Goal: Find specific page/section: Find specific page/section

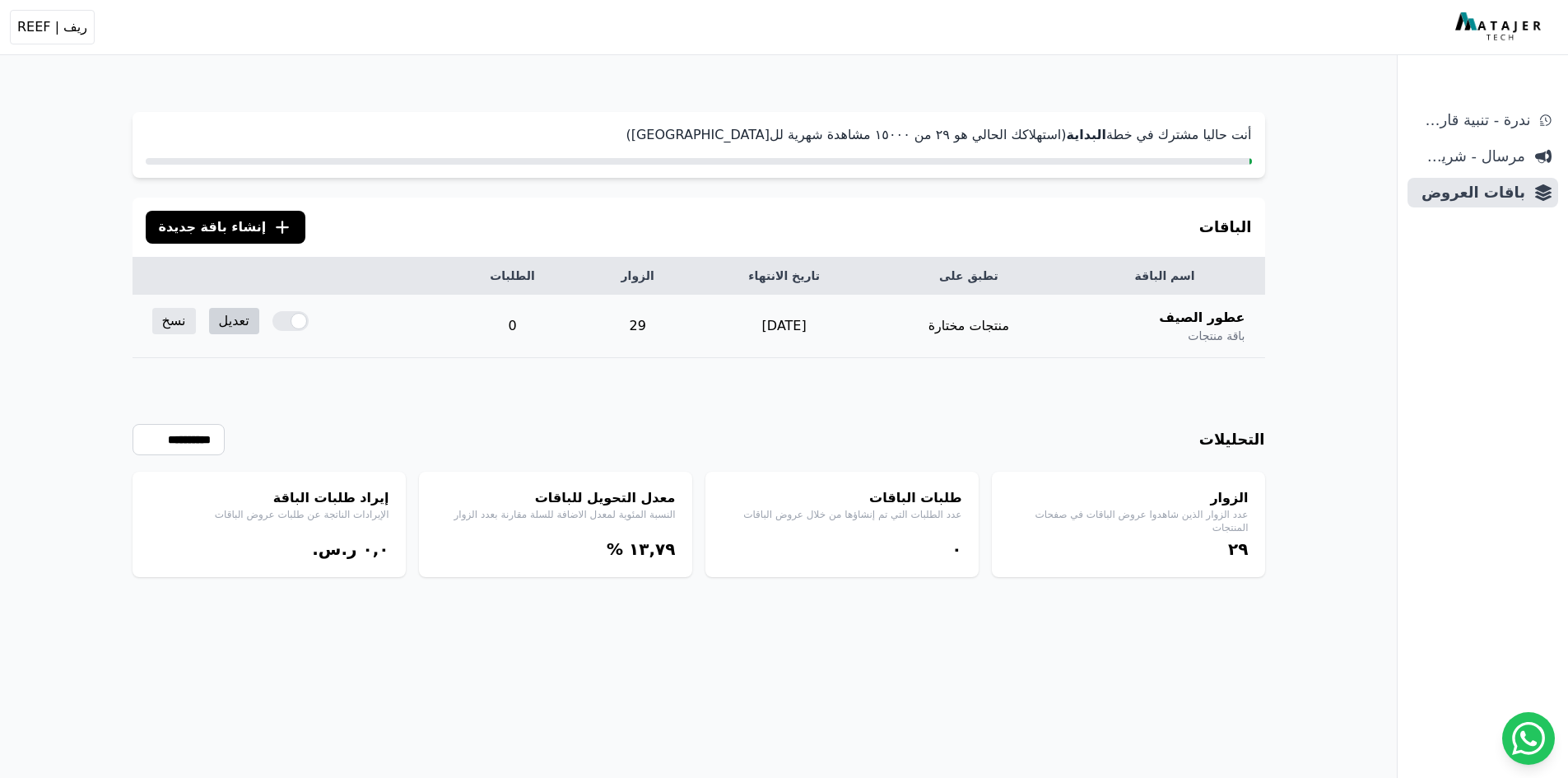
click at [243, 312] on link "تعديل" at bounding box center [234, 321] width 50 height 26
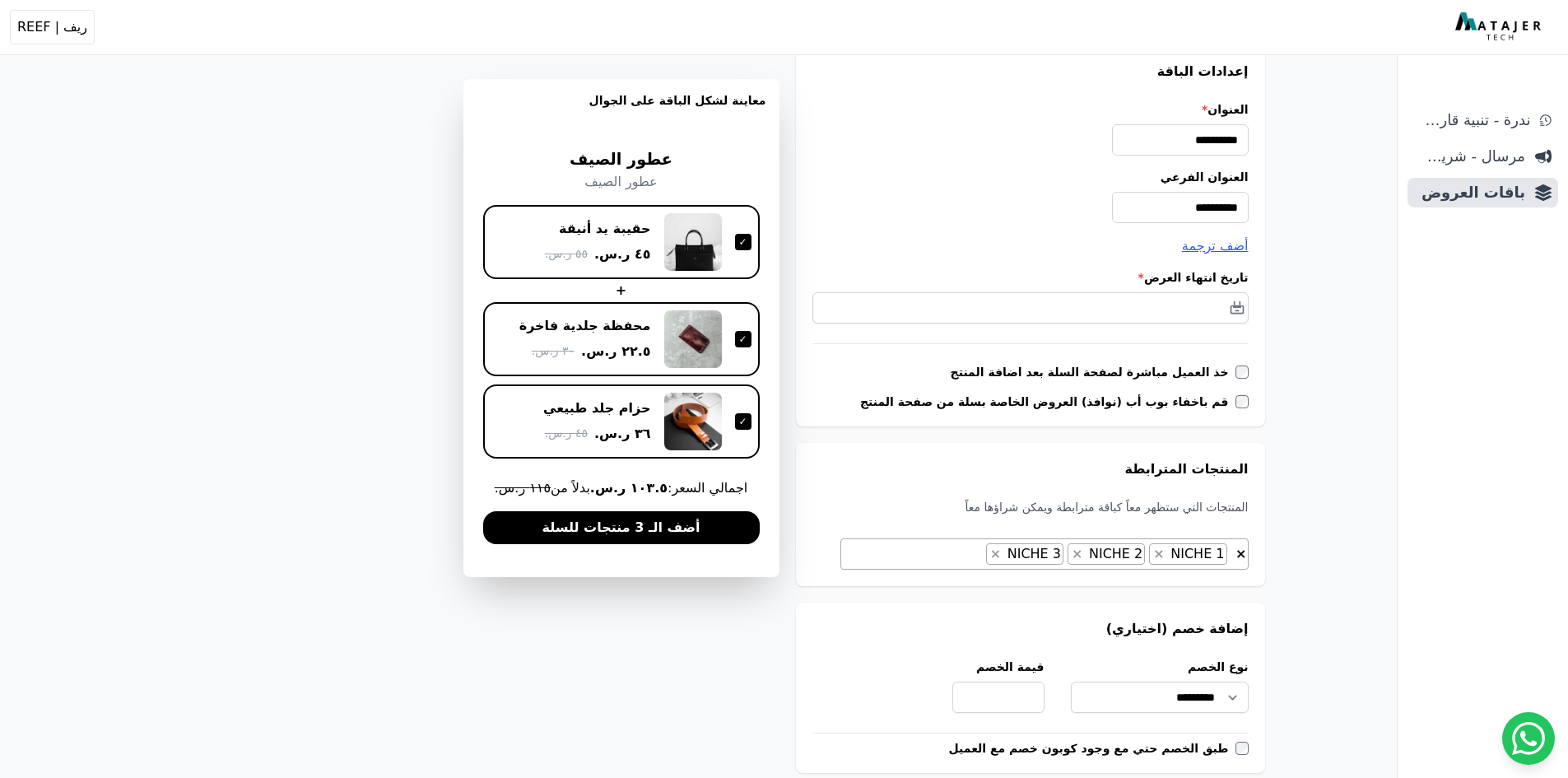
scroll to position [165, 0]
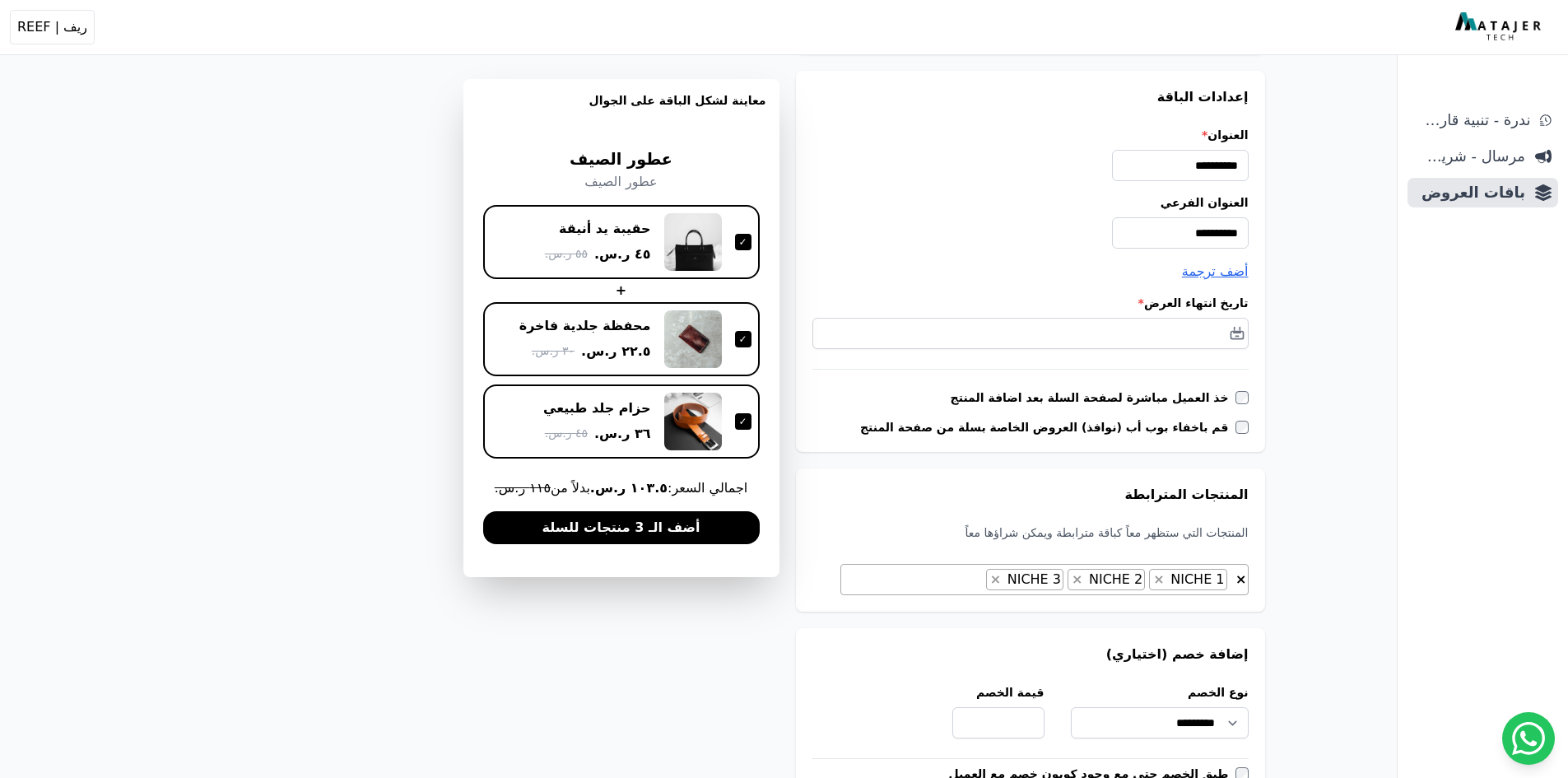
click at [741, 415] on div at bounding box center [742, 421] width 16 height 16
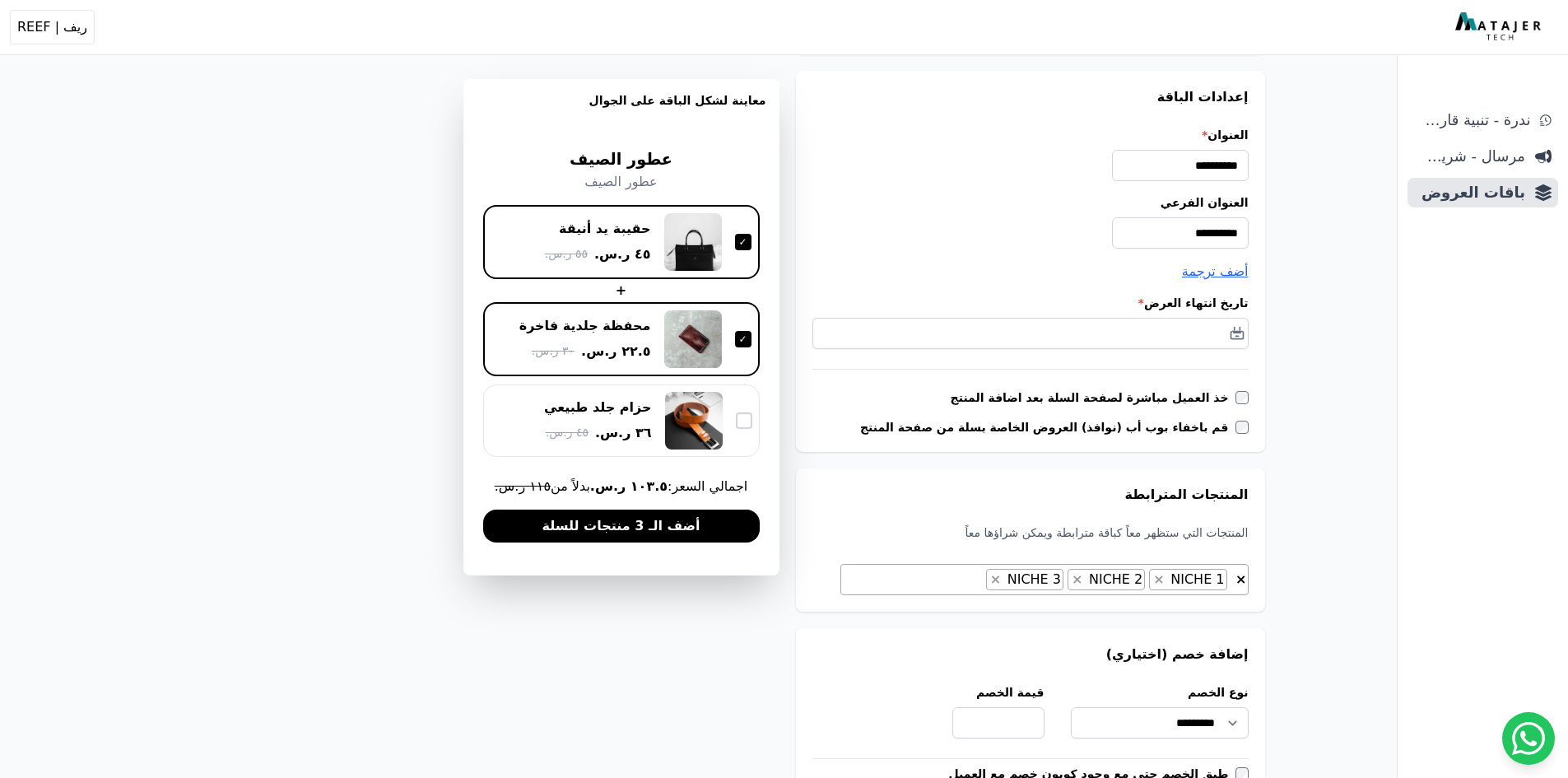
click at [744, 419] on div at bounding box center [743, 420] width 16 height 16
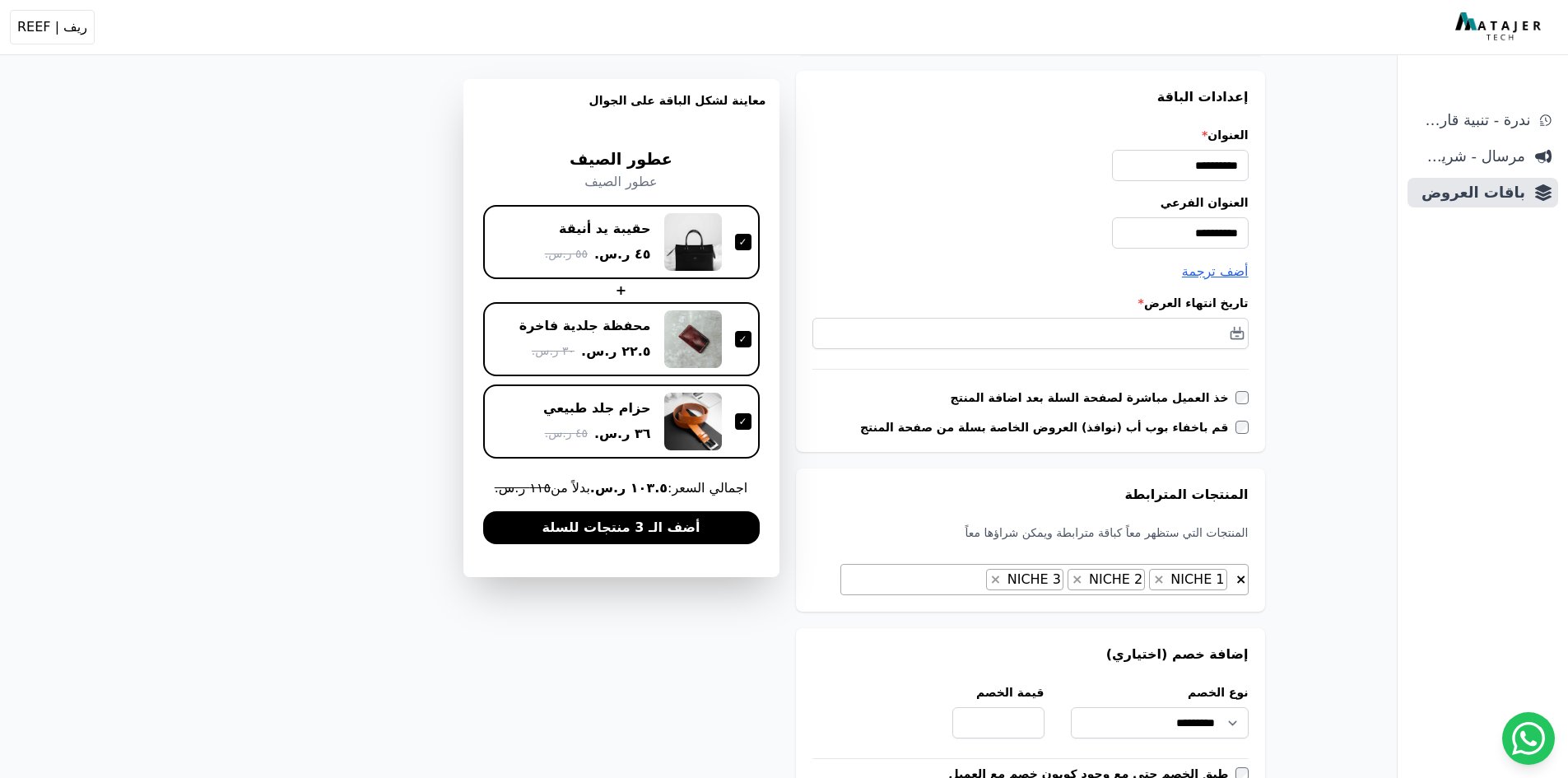
click at [745, 370] on div "محفظة جلدية فاخرة ٢٢.٥ ر.س. ٣٠ ر.س." at bounding box center [622, 339] width 277 height 74
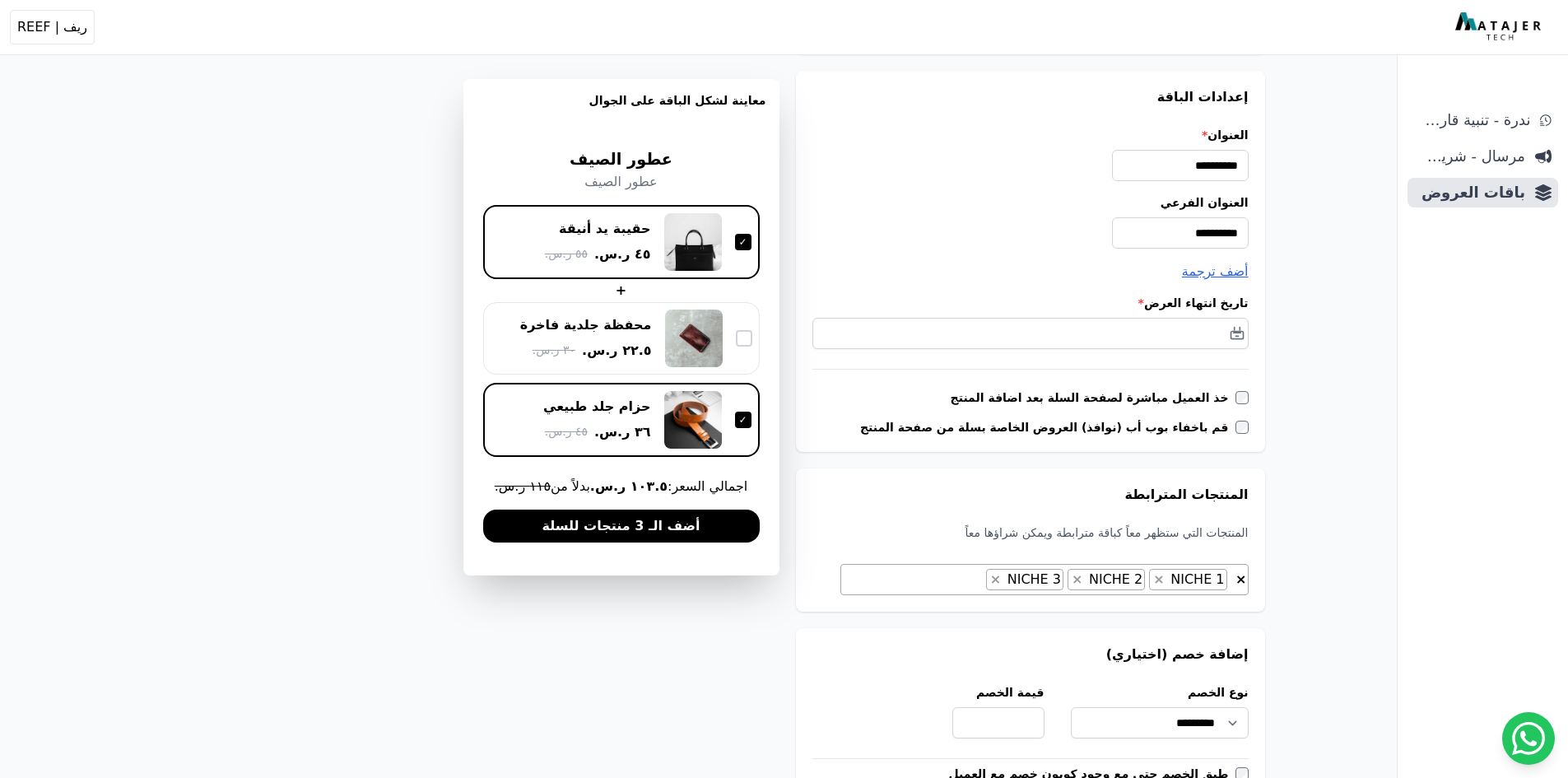
click at [737, 345] on div at bounding box center [743, 337] width 16 height 16
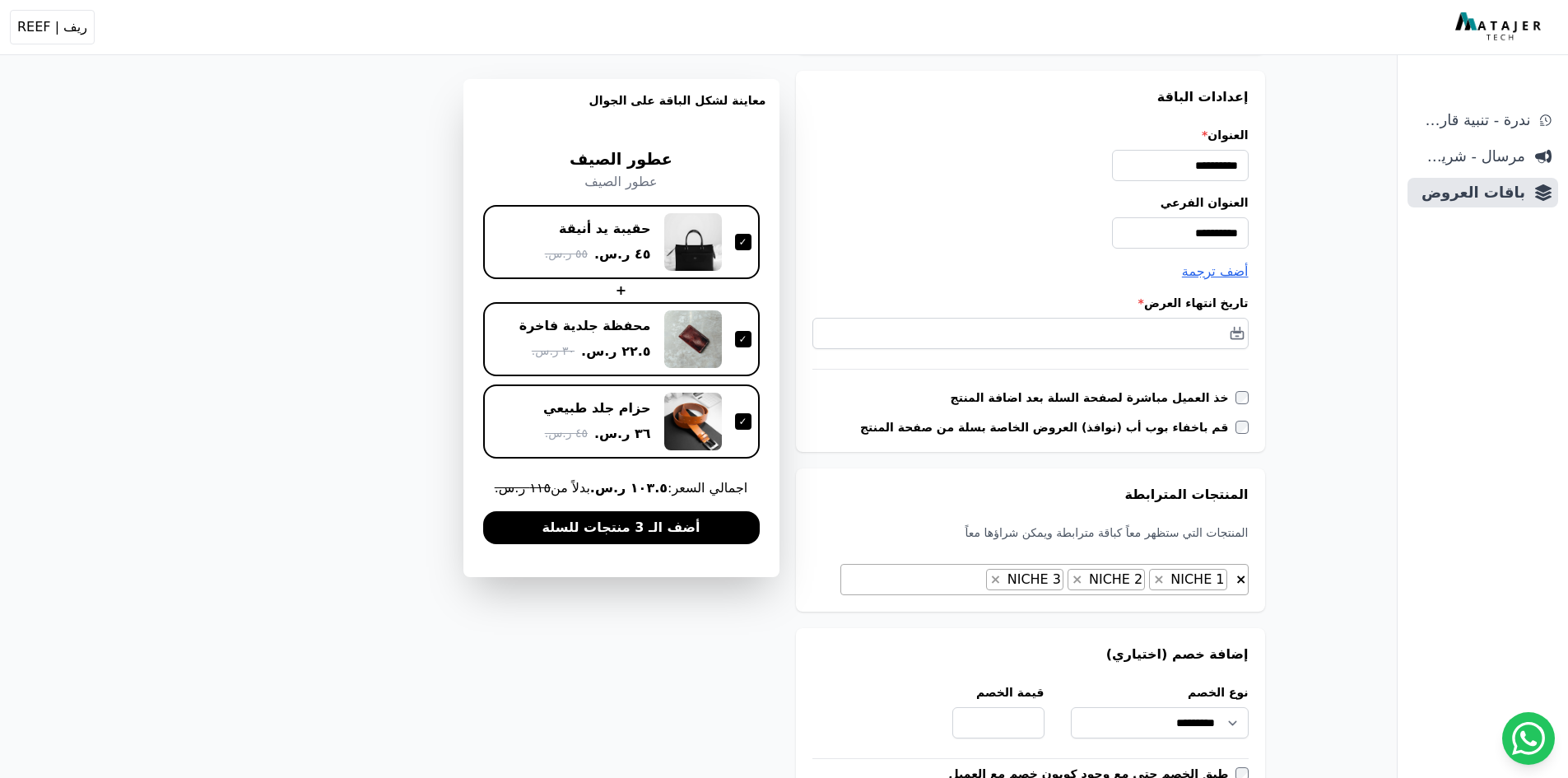
click at [733, 271] on div "حقيبة يد أنيقة ٤٥ ر.س. ٥٥ ر.س." at bounding box center [622, 242] width 277 height 74
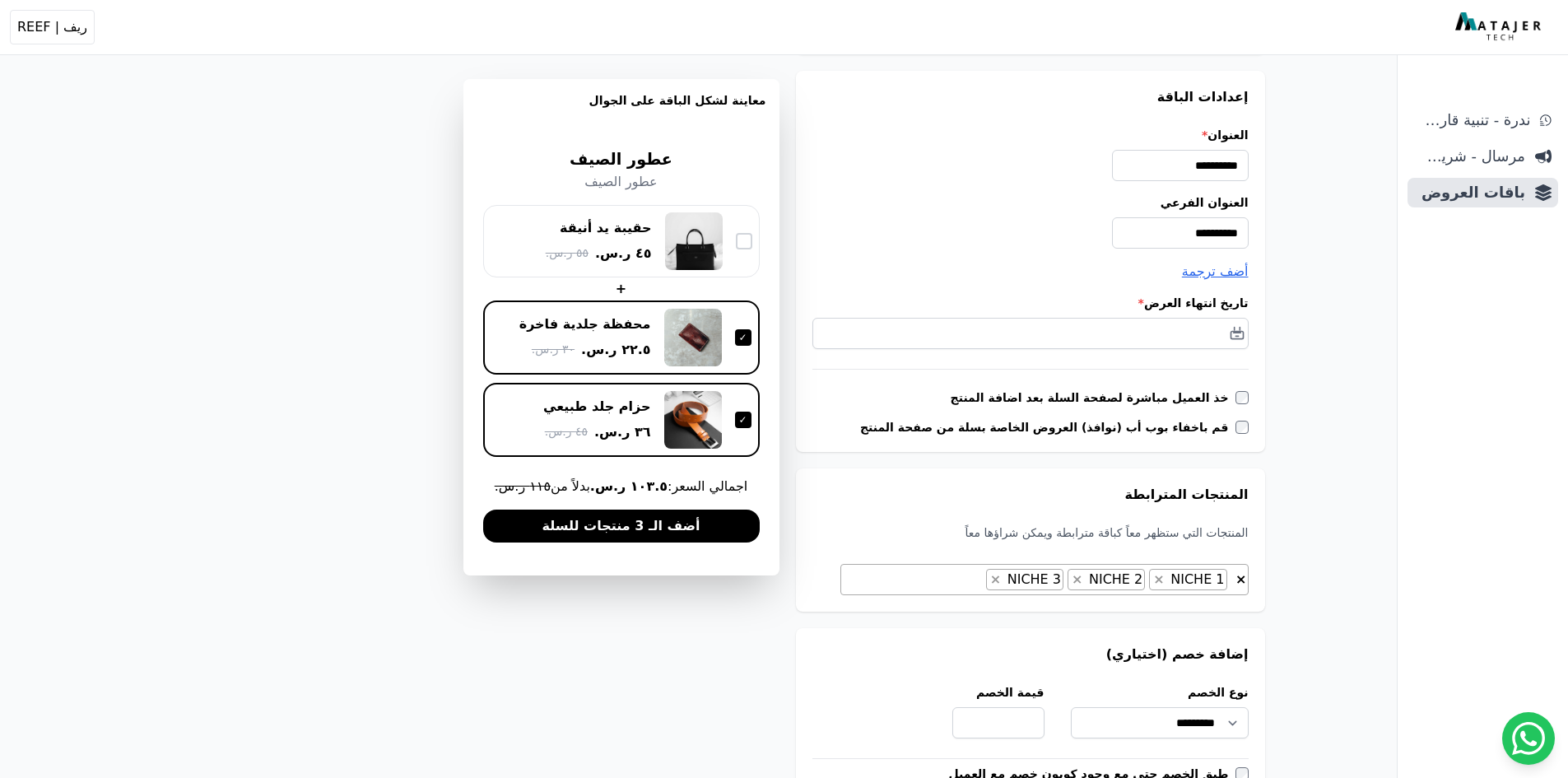
click at [733, 262] on div "حقيبة يد أنيقة ٤٥ ر.س. ٥٥ ر.س." at bounding box center [622, 240] width 262 height 57
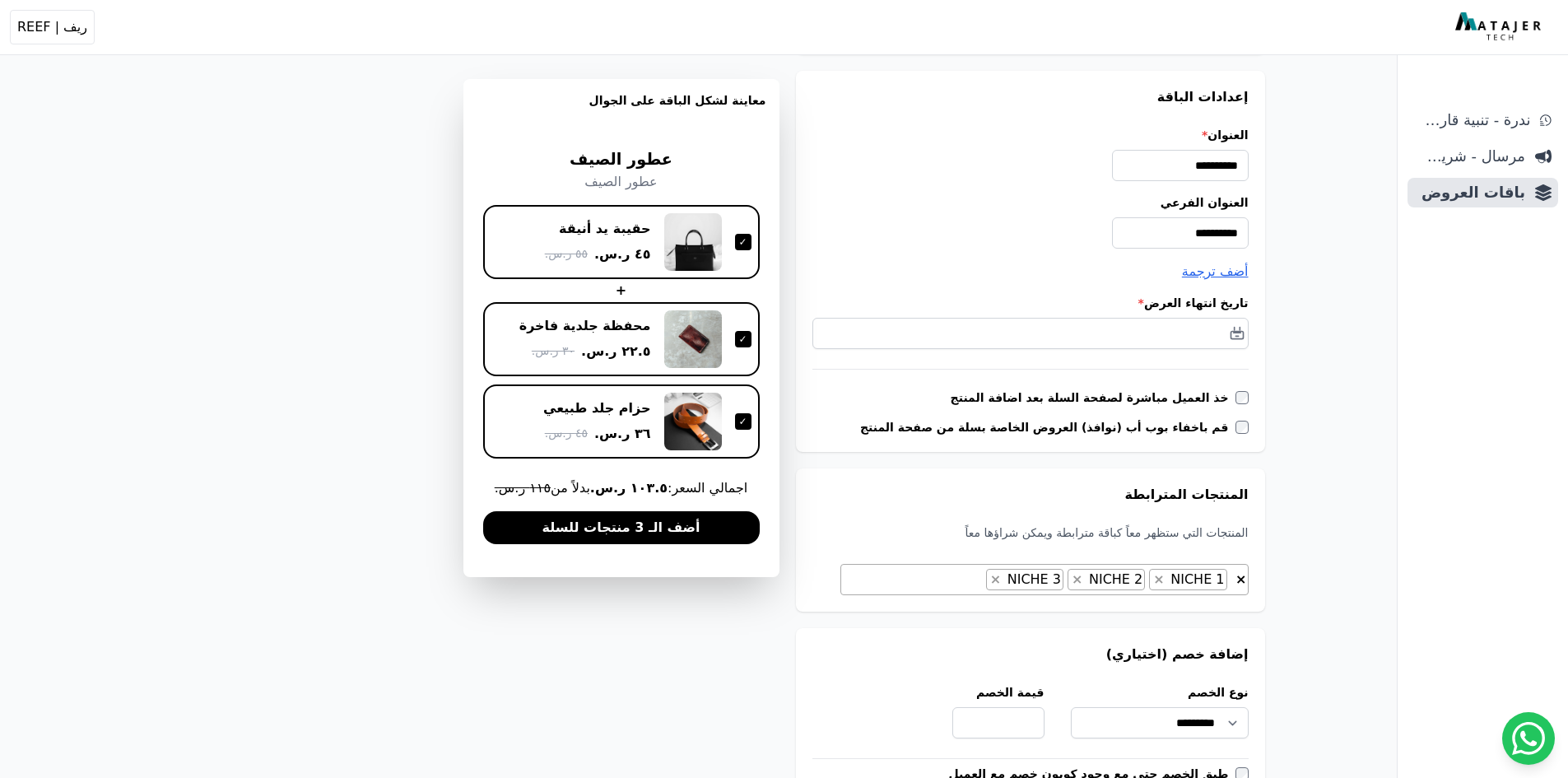
click at [745, 325] on div "محفظة جلدية فاخرة ٢٢.٥ ر.س. ٣٠ ر.س." at bounding box center [622, 338] width 260 height 57
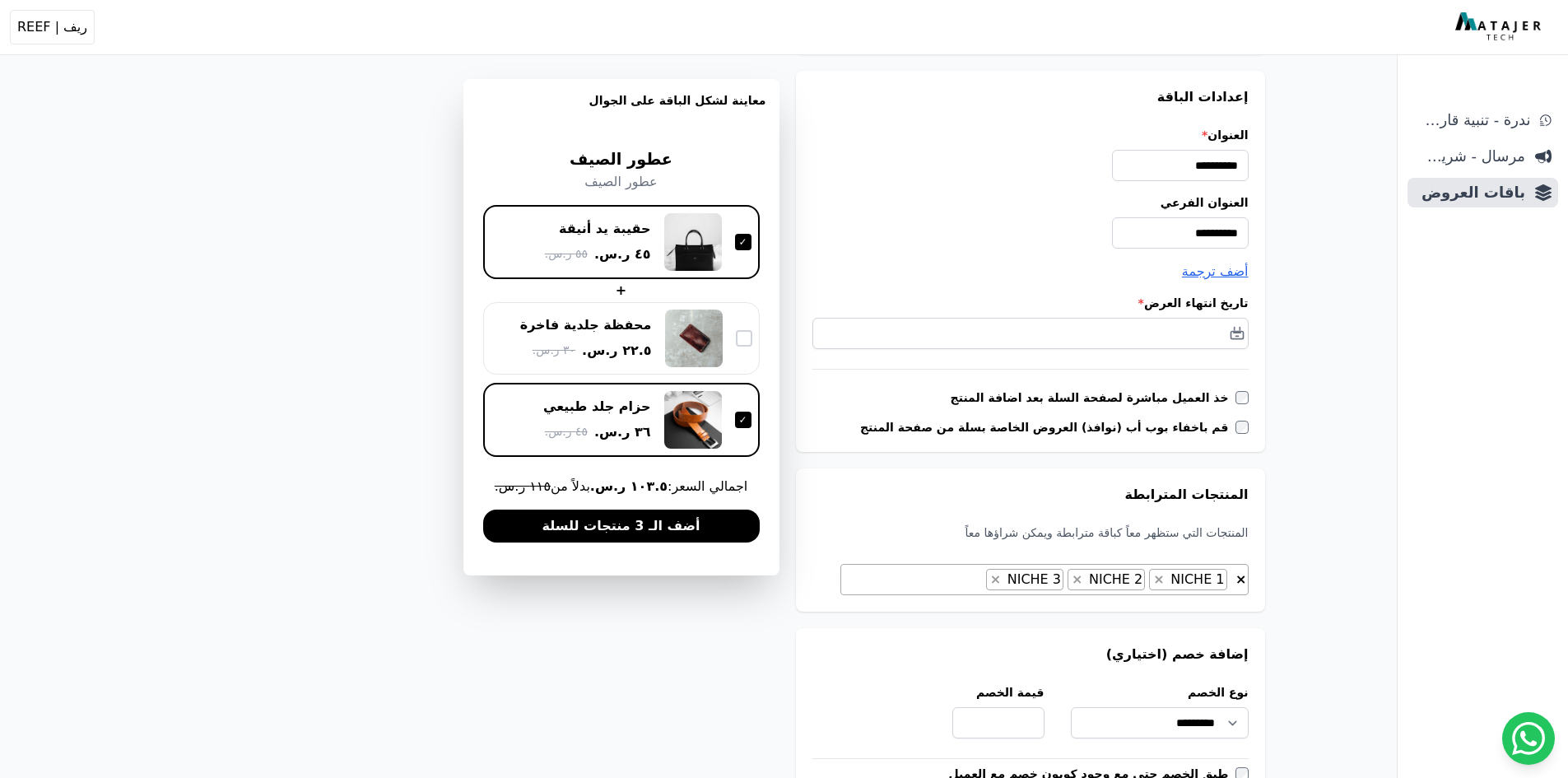
click at [746, 327] on div "محفظة جلدية فاخرة ٢٢.٥ ر.س. ٣٠ ر.س." at bounding box center [622, 338] width 262 height 57
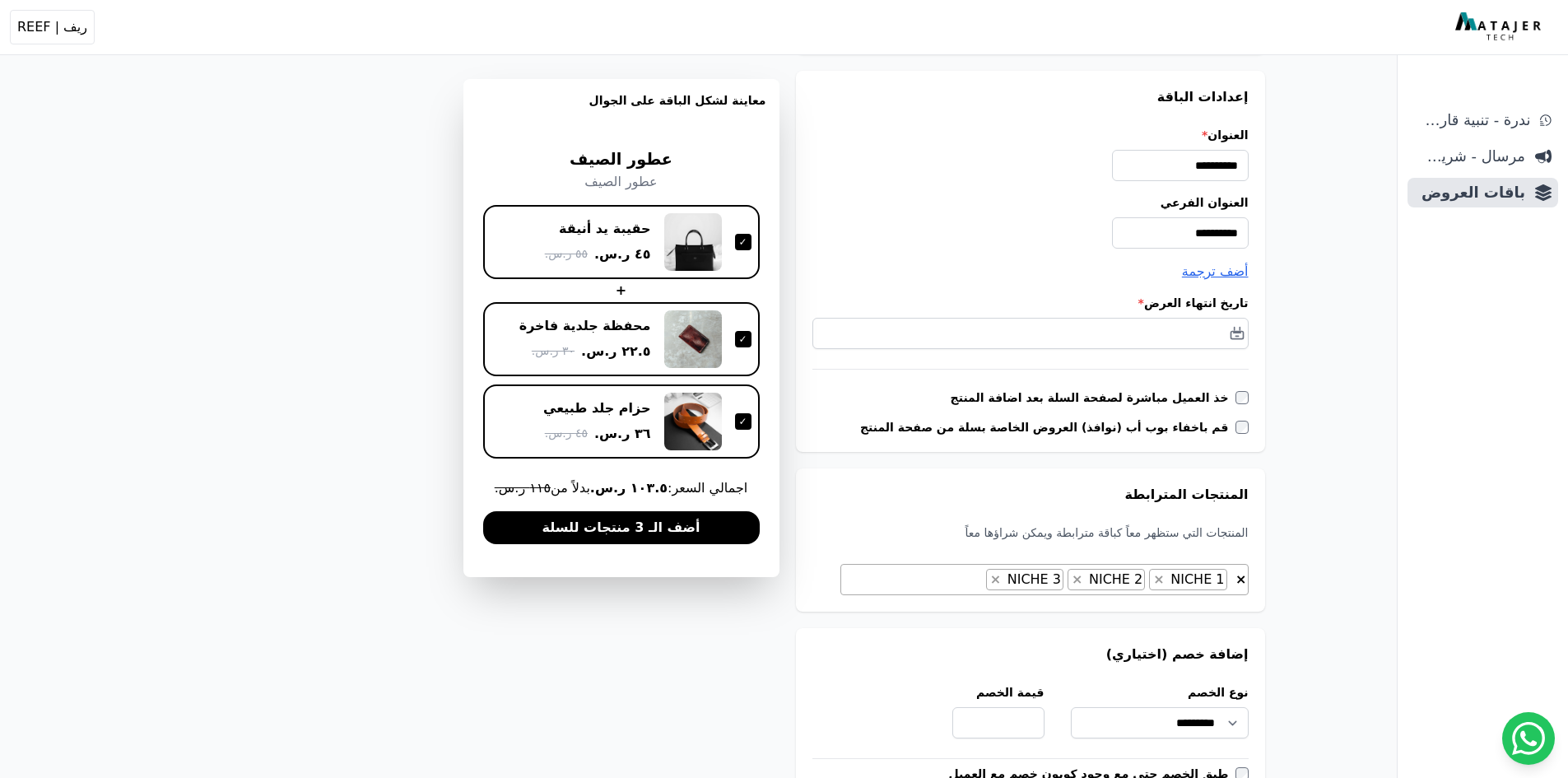
click at [754, 414] on div "حزام جلد طبيعي ٣٦ ر.س. ٤٥ ر.س." at bounding box center [622, 421] width 277 height 74
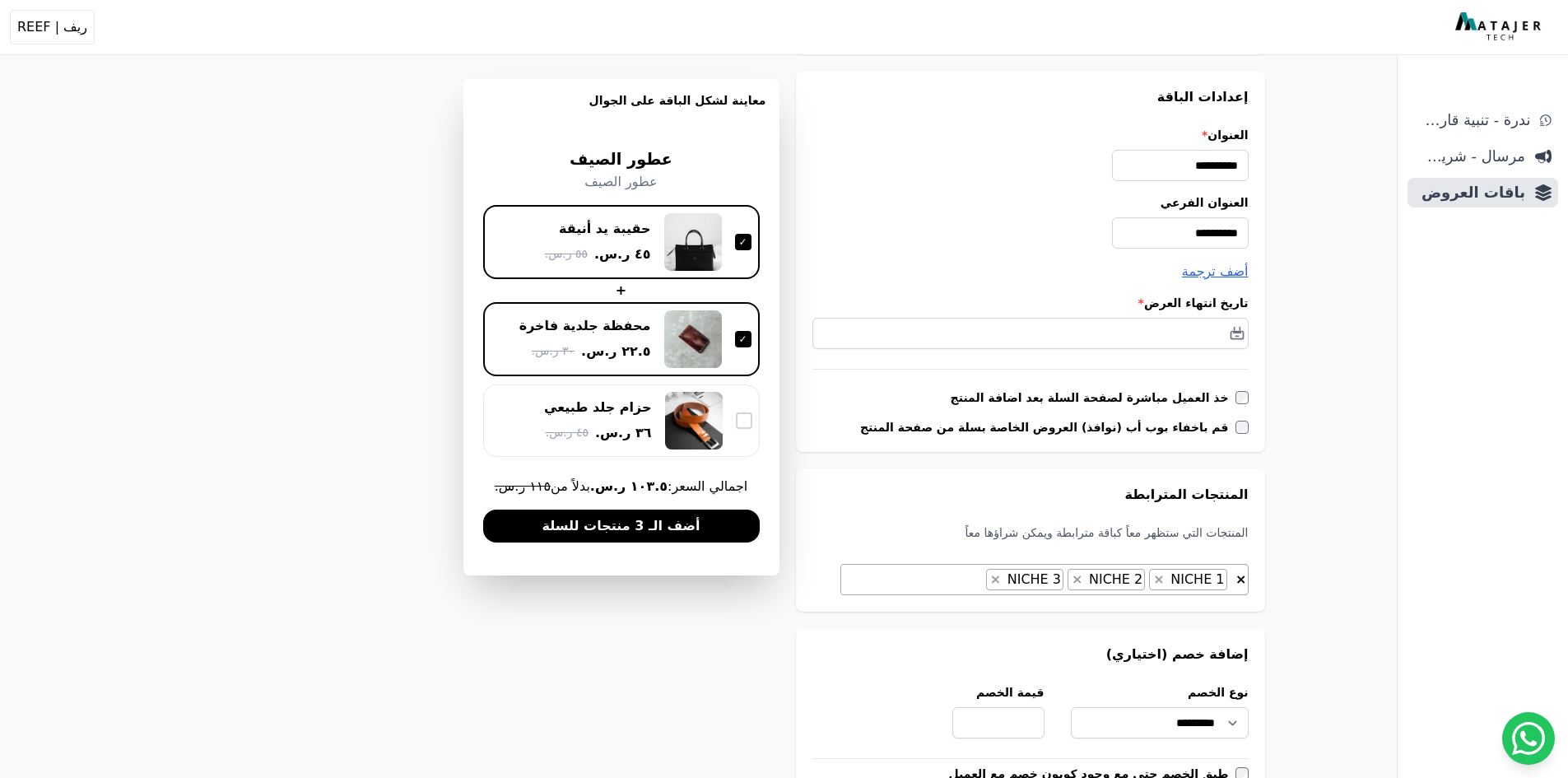
drag, startPoint x: 753, startPoint y: 417, endPoint x: 745, endPoint y: 431, distance: 16.1
click at [752, 421] on div "حزام جلد طبيعي ٣٦ ر.س. ٤٥ ر.س." at bounding box center [622, 420] width 277 height 73
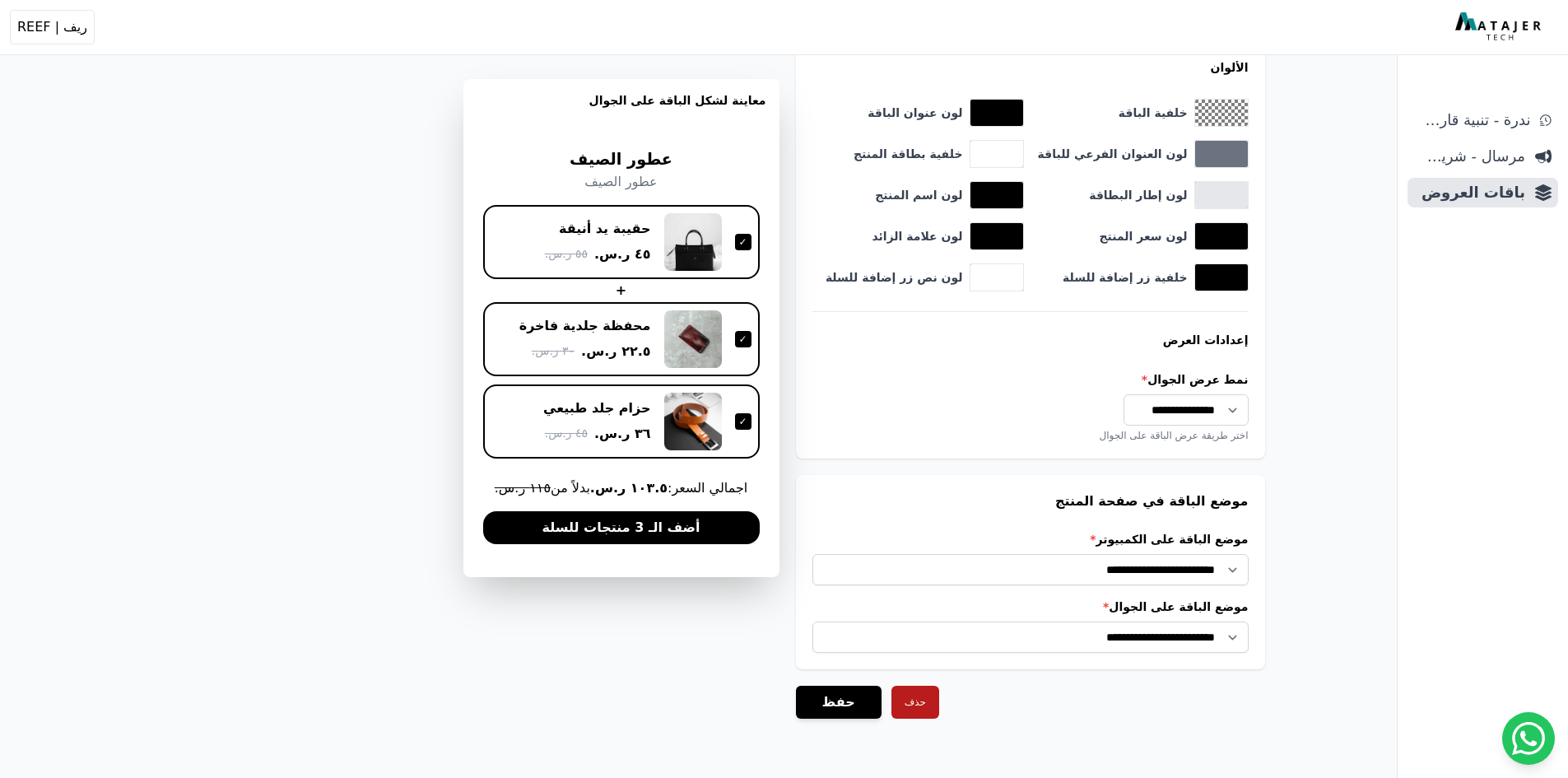
scroll to position [1070, 0]
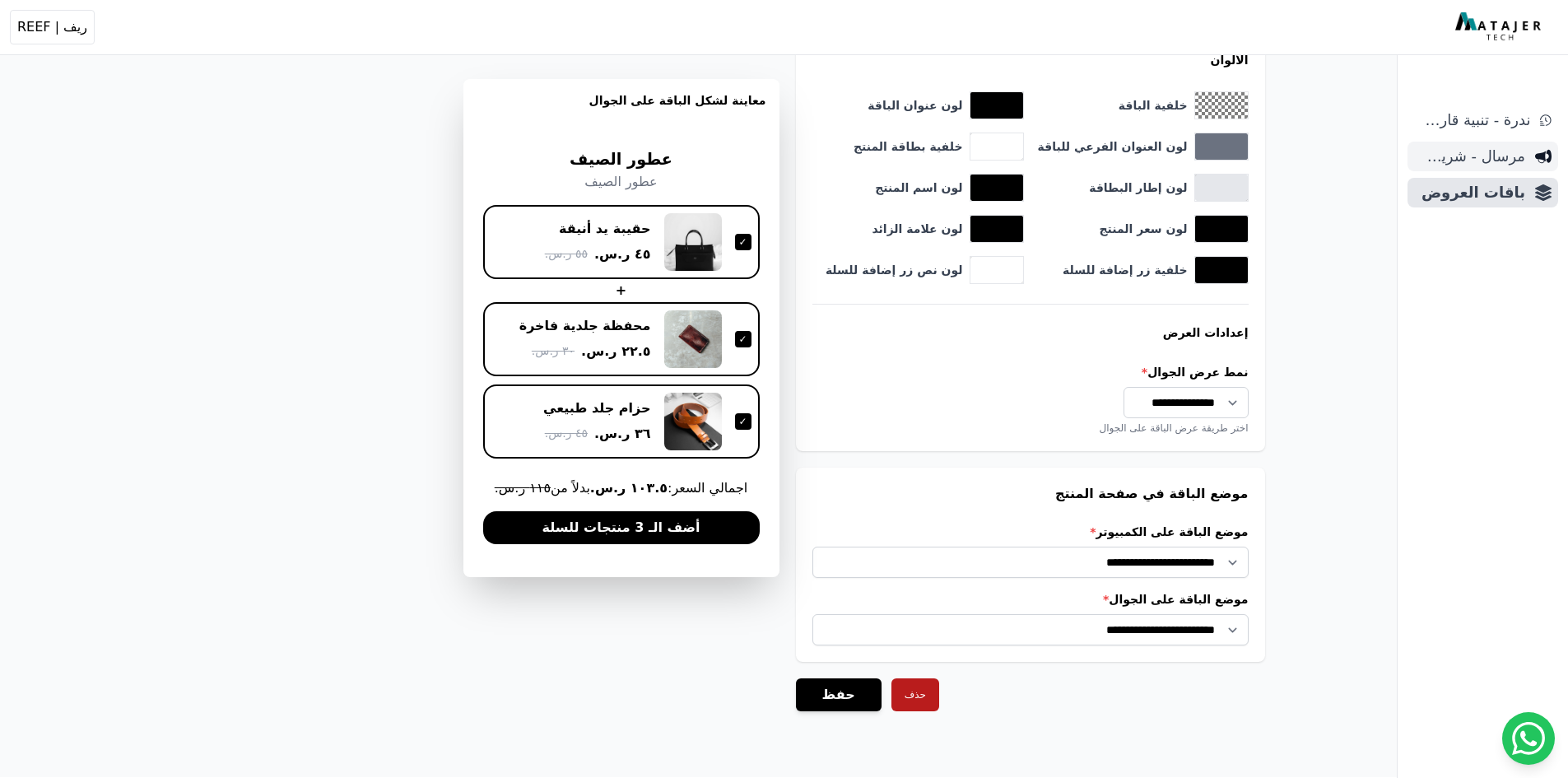
click at [1478, 141] on link "مرسال - شريط دعاية" at bounding box center [1482, 155] width 151 height 29
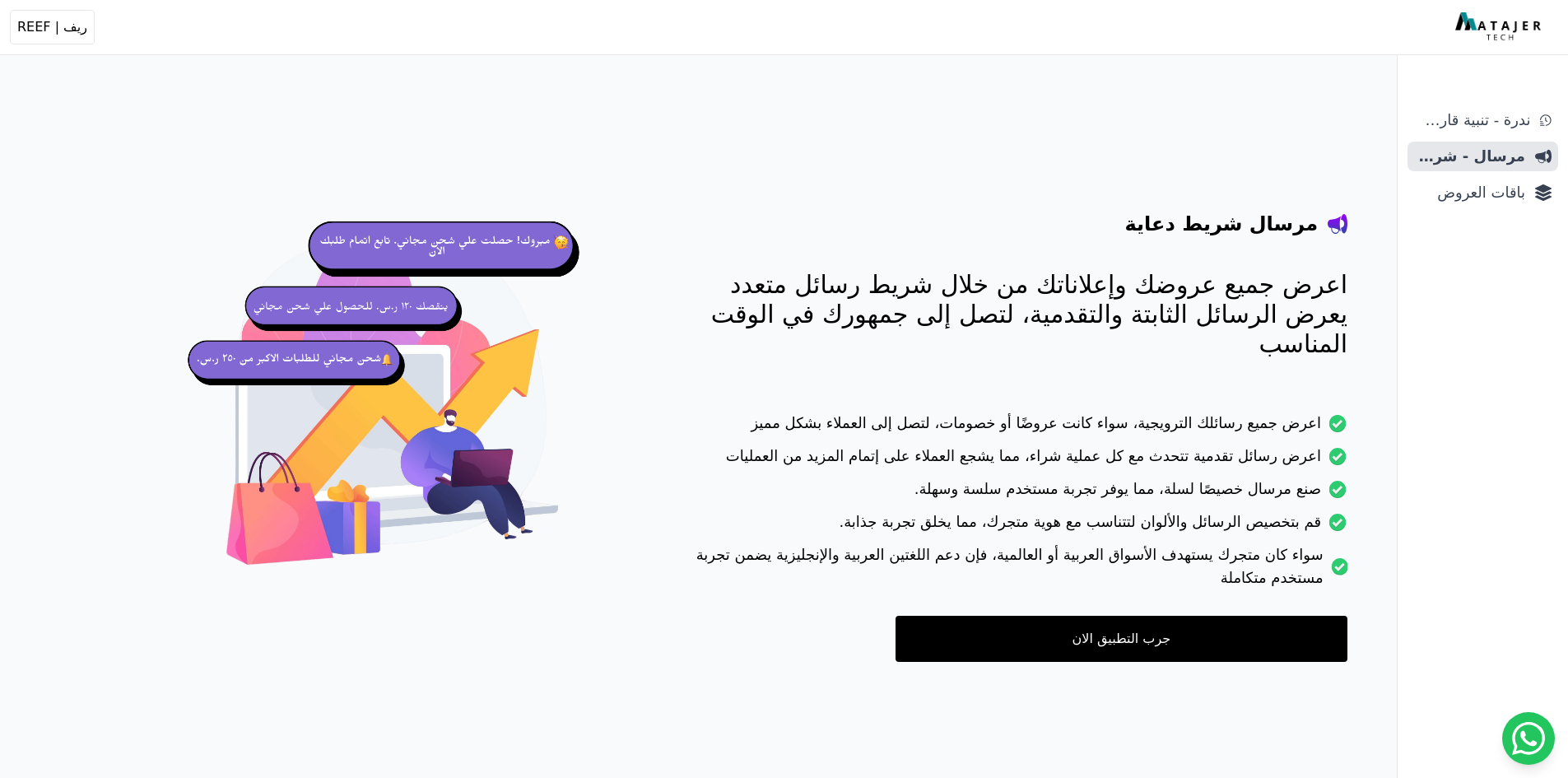
click at [1466, 138] on ul "ندرة - تنبية قارب علي النفاذ مرسال - شريط دعاية باقات العروض" at bounding box center [1482, 156] width 151 height 102
click at [1466, 127] on span "ندرة - تنبية قارب علي النفاذ" at bounding box center [1471, 120] width 116 height 23
